Goal: Information Seeking & Learning: Learn about a topic

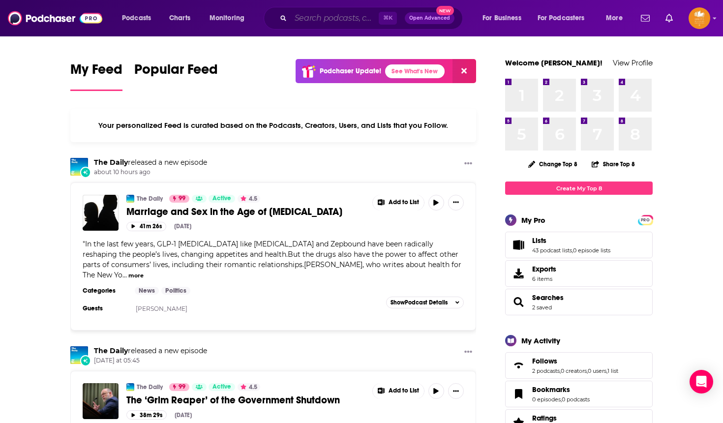
click at [319, 21] on input "Search podcasts, credits, & more..." at bounding box center [335, 18] width 88 height 16
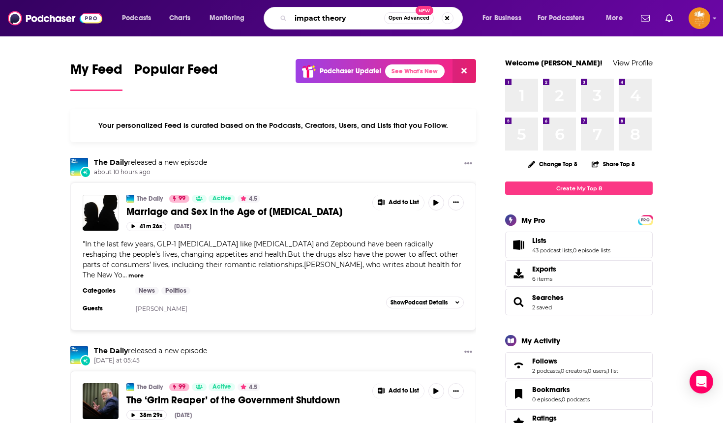
type input "impact theory"
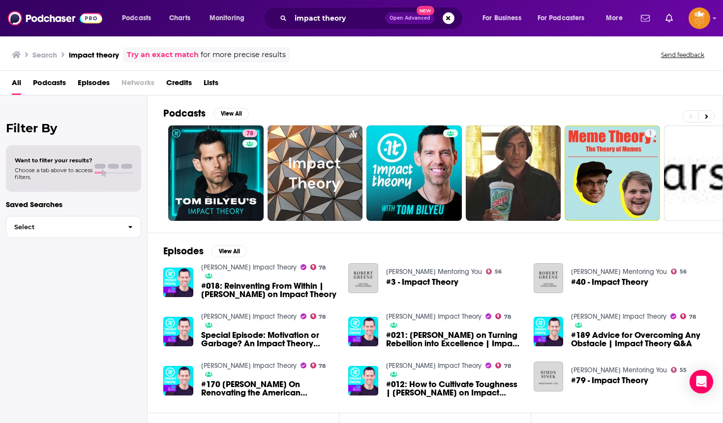
click at [255, 380] on span "#170 [PERSON_NAME] On Renovating the American Economy | Impact Theory" at bounding box center [269, 388] width 136 height 17
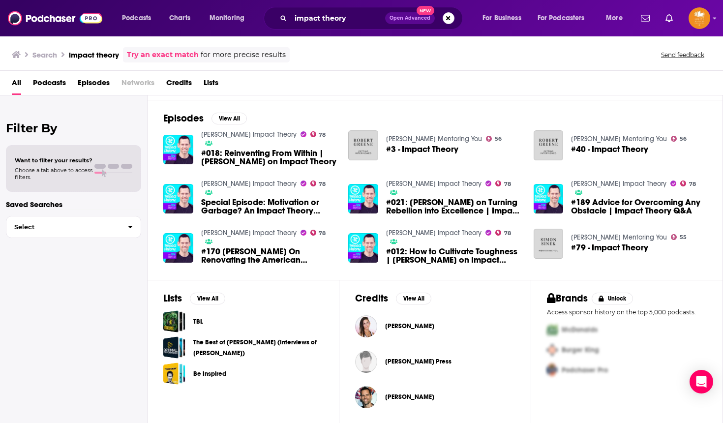
scroll to position [133, 0]
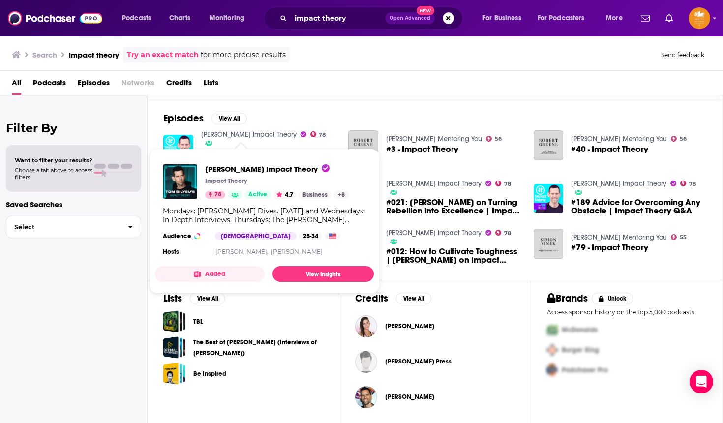
click at [221, 169] on span "[PERSON_NAME] Impact Theory" at bounding box center [267, 168] width 124 height 9
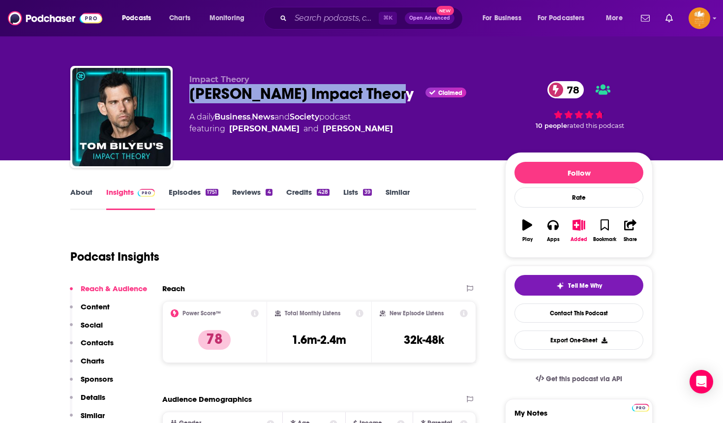
drag, startPoint x: 381, startPoint y: 95, endPoint x: 188, endPoint y: 96, distance: 193.3
click at [188, 96] on div "Impact Theory [PERSON_NAME] Impact Theory Claimed 78 A daily Business , News an…" at bounding box center [361, 119] width 582 height 106
copy h2 "[PERSON_NAME] Impact Theory"
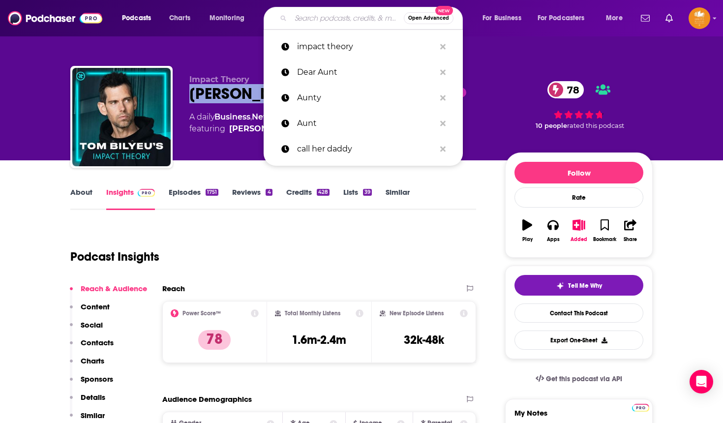
click at [330, 19] on input "Search podcasts, credits, & more..." at bounding box center [347, 18] width 113 height 16
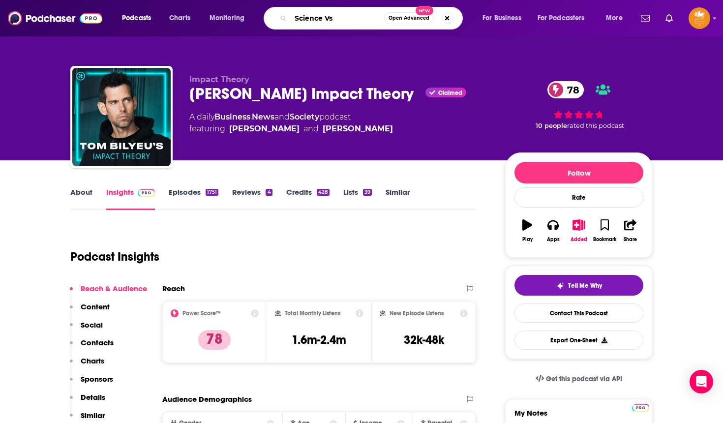
type input "Science Vs."
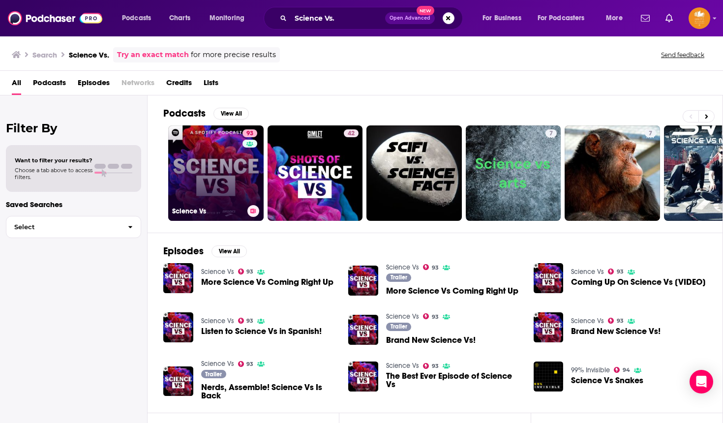
click at [200, 153] on link "93 Science Vs" at bounding box center [215, 172] width 95 height 95
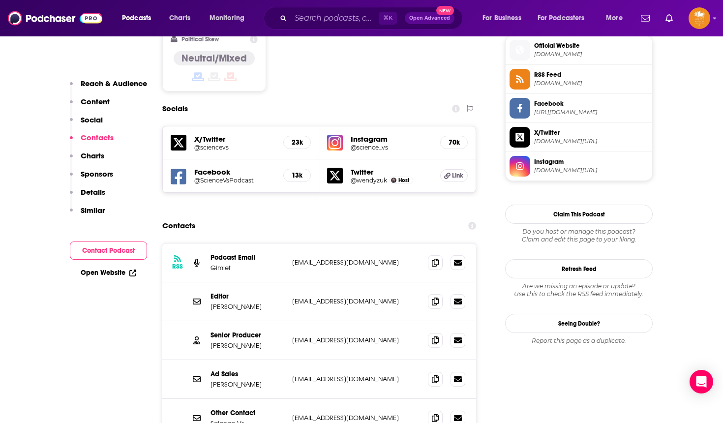
scroll to position [817, 0]
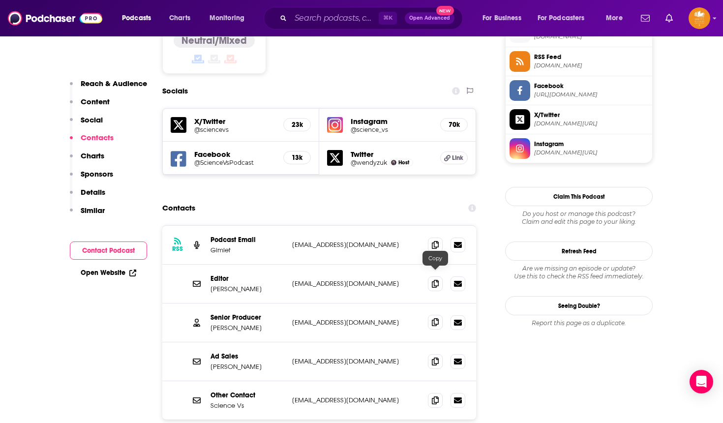
click at [432, 318] on icon at bounding box center [435, 322] width 7 height 8
